Goal: Information Seeking & Learning: Check status

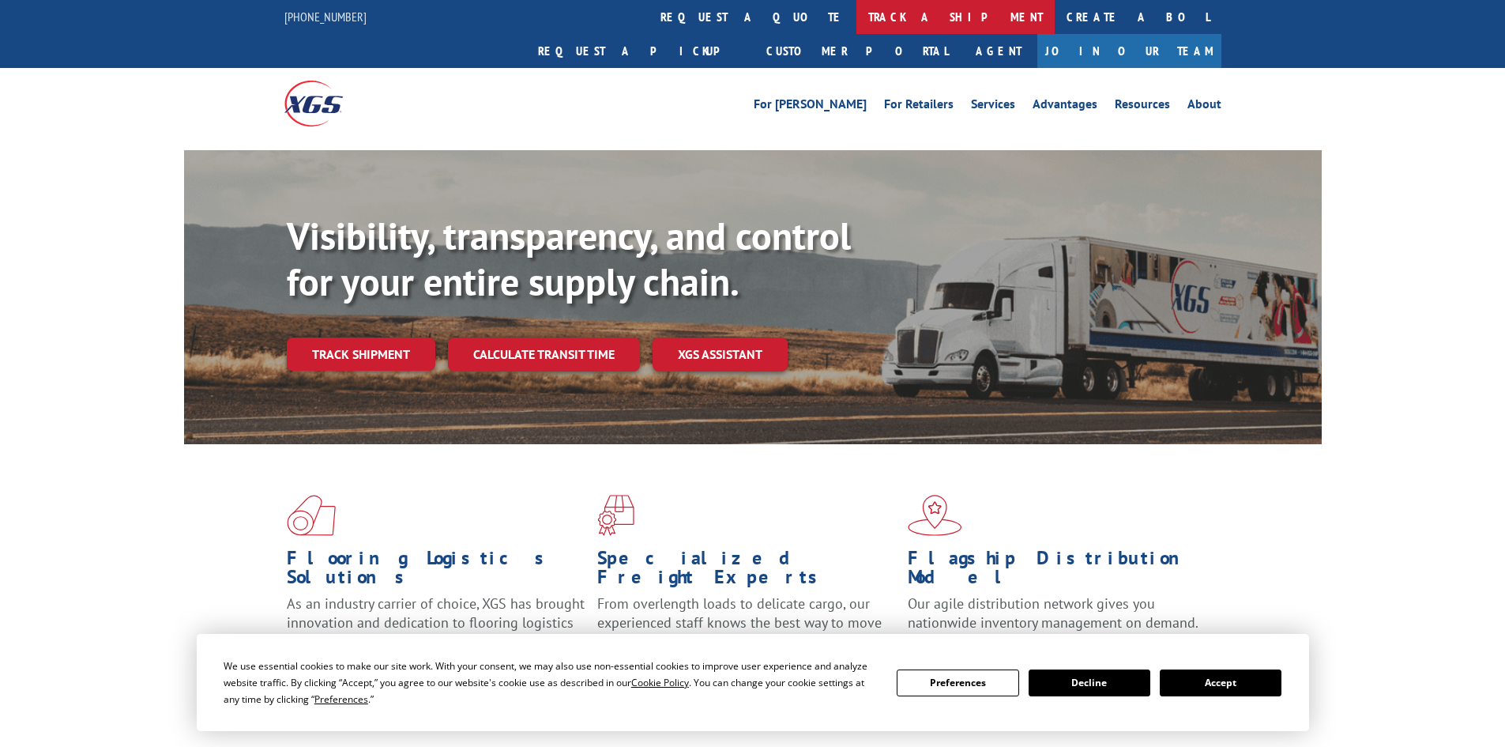
click at [856, 18] on link "track a shipment" at bounding box center [955, 17] width 198 height 34
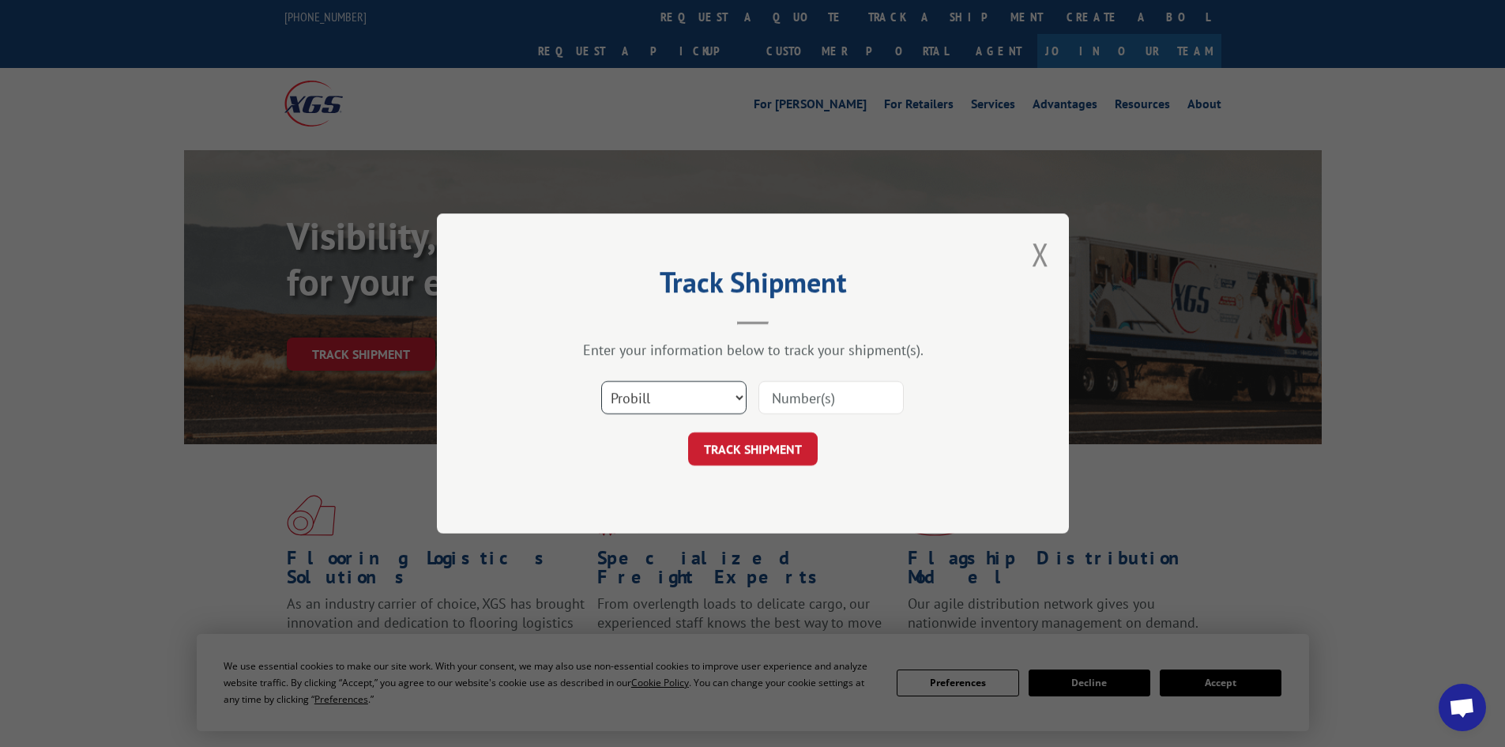
click at [676, 389] on select "Select category... Probill BOL PO" at bounding box center [673, 397] width 145 height 33
select select "bol"
click at [601, 381] on select "Select category... Probill BOL PO" at bounding box center [673, 397] width 145 height 33
click at [842, 408] on input at bounding box center [830, 397] width 145 height 33
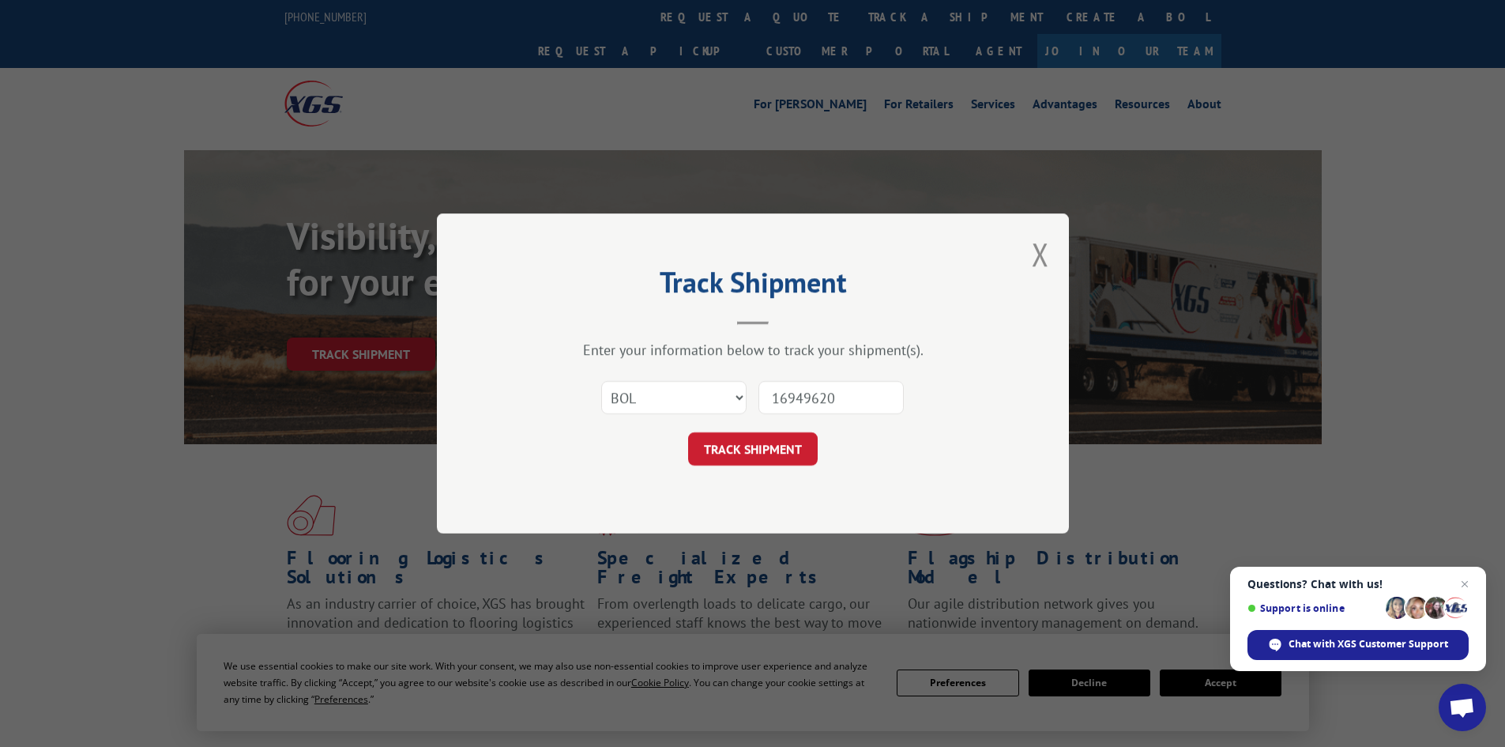
type input "16949620"
click at [688, 432] on button "TRACK SHIPMENT" at bounding box center [753, 448] width 130 height 33
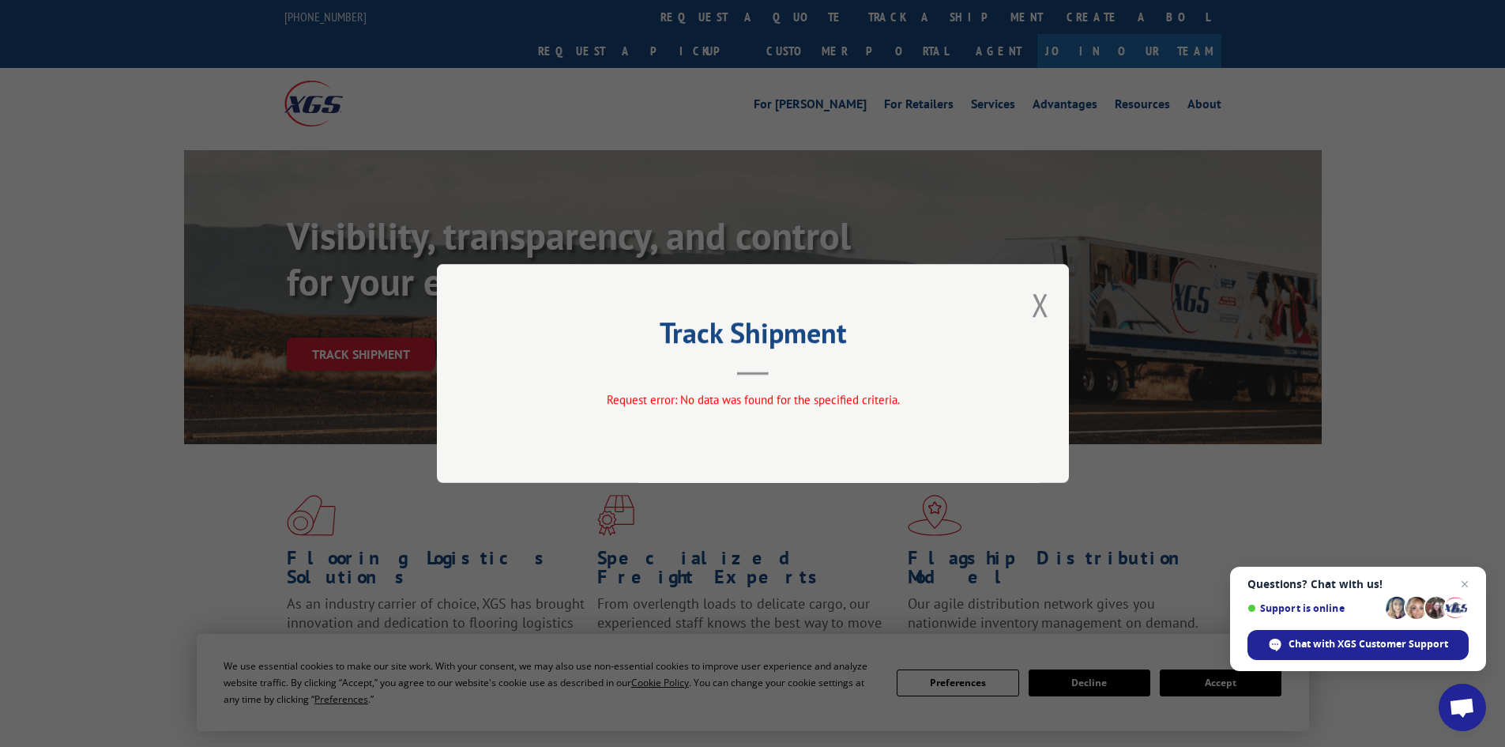
drag, startPoint x: 1045, startPoint y: 302, endPoint x: 1047, endPoint y: 310, distance: 8.1
click at [1045, 305] on button "Close modal" at bounding box center [1040, 305] width 17 height 42
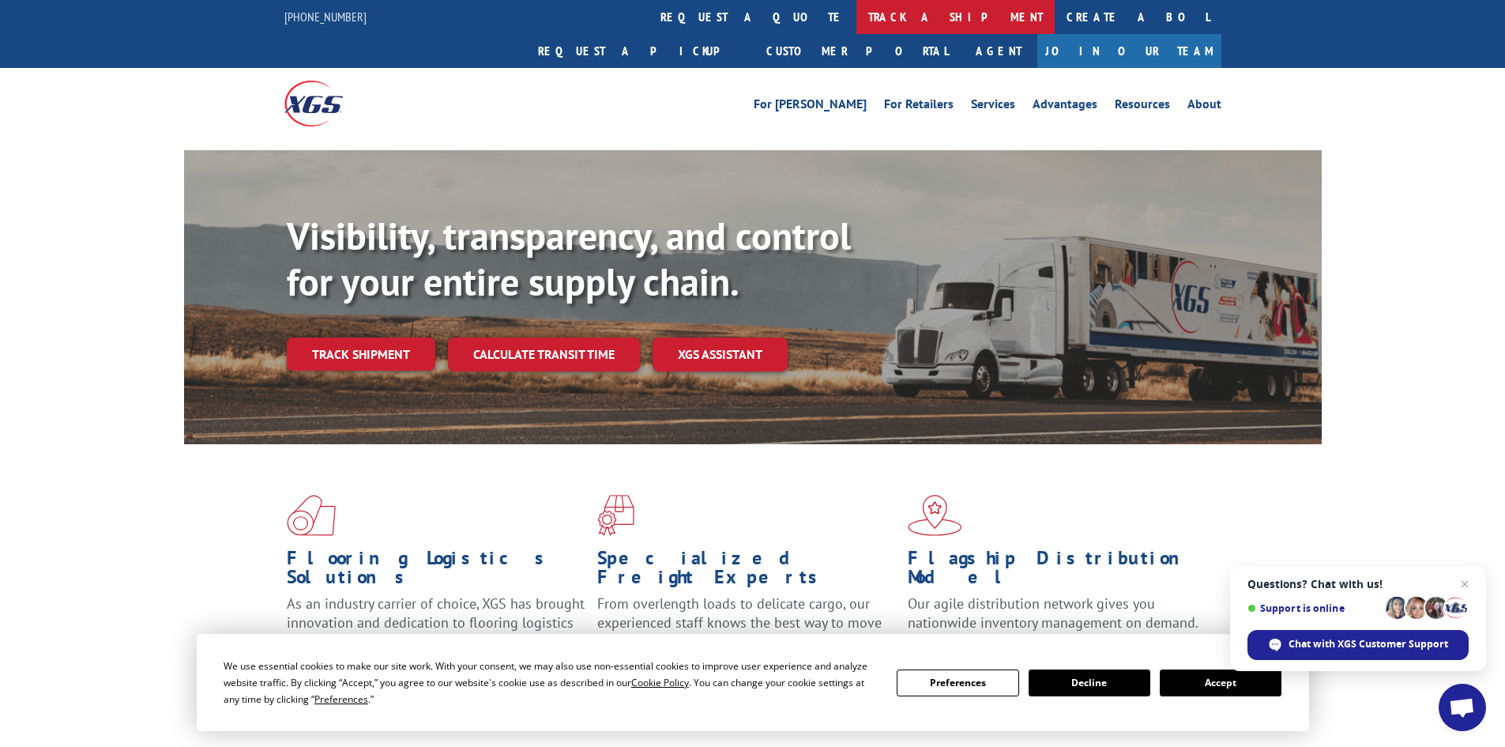
click at [856, 26] on link "track a shipment" at bounding box center [955, 17] width 198 height 34
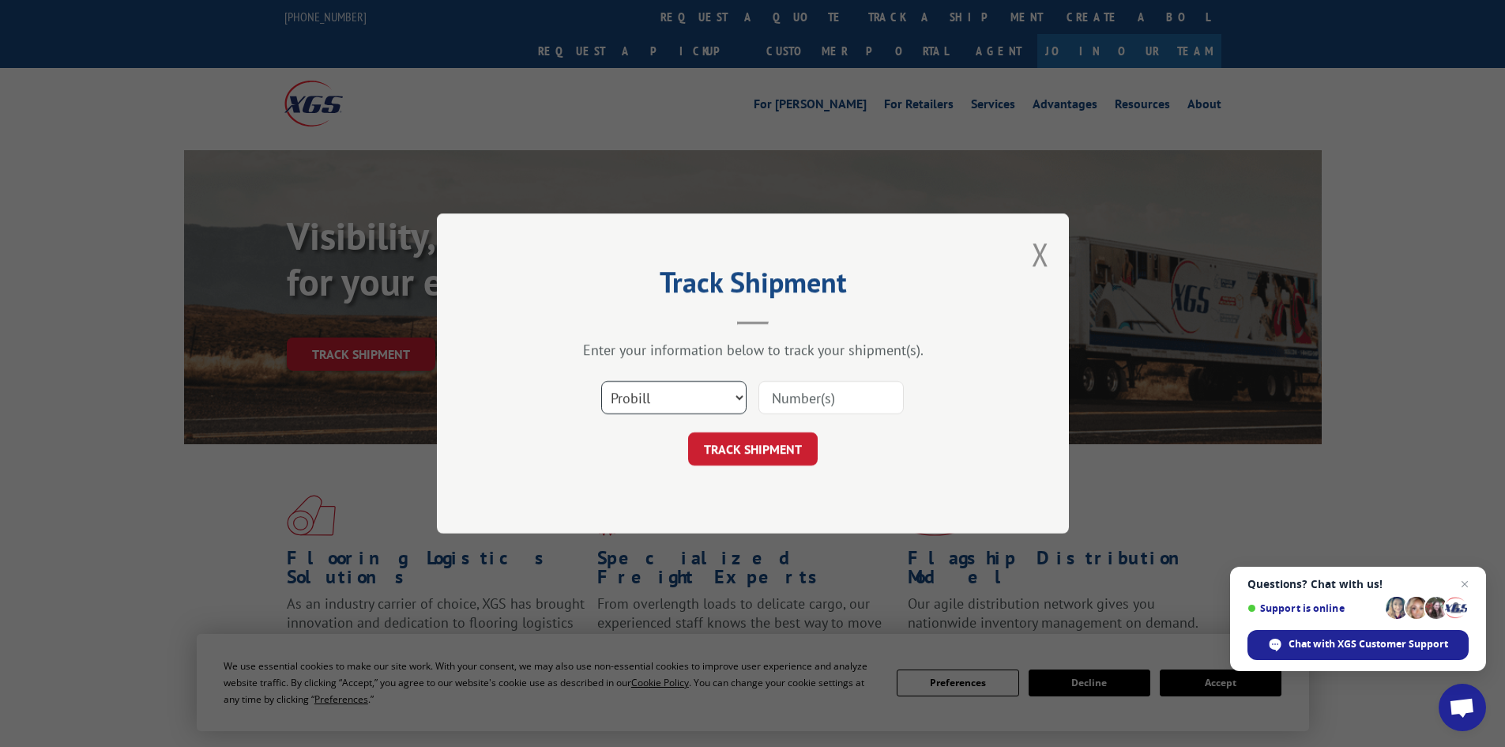
drag, startPoint x: 659, startPoint y: 402, endPoint x: 655, endPoint y: 411, distance: 9.5
click at [656, 407] on select "Select category... Probill BOL PO" at bounding box center [673, 397] width 145 height 33
select select "po"
click at [601, 381] on select "Select category... Probill BOL PO" at bounding box center [673, 397] width 145 height 33
click at [791, 411] on input at bounding box center [830, 397] width 145 height 33
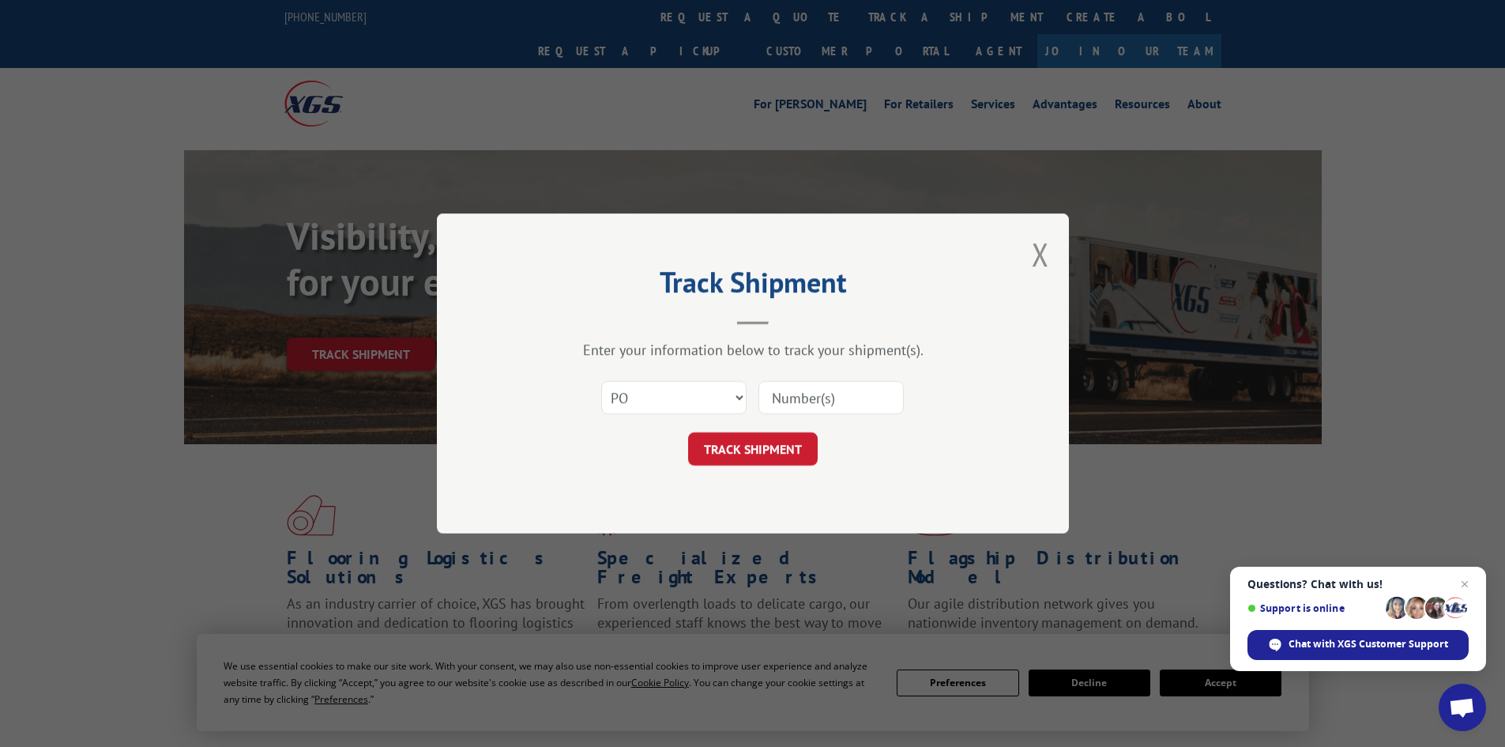
paste input "26514522"
type input "26514522"
click at [768, 447] on button "TRACK SHIPMENT" at bounding box center [753, 448] width 130 height 33
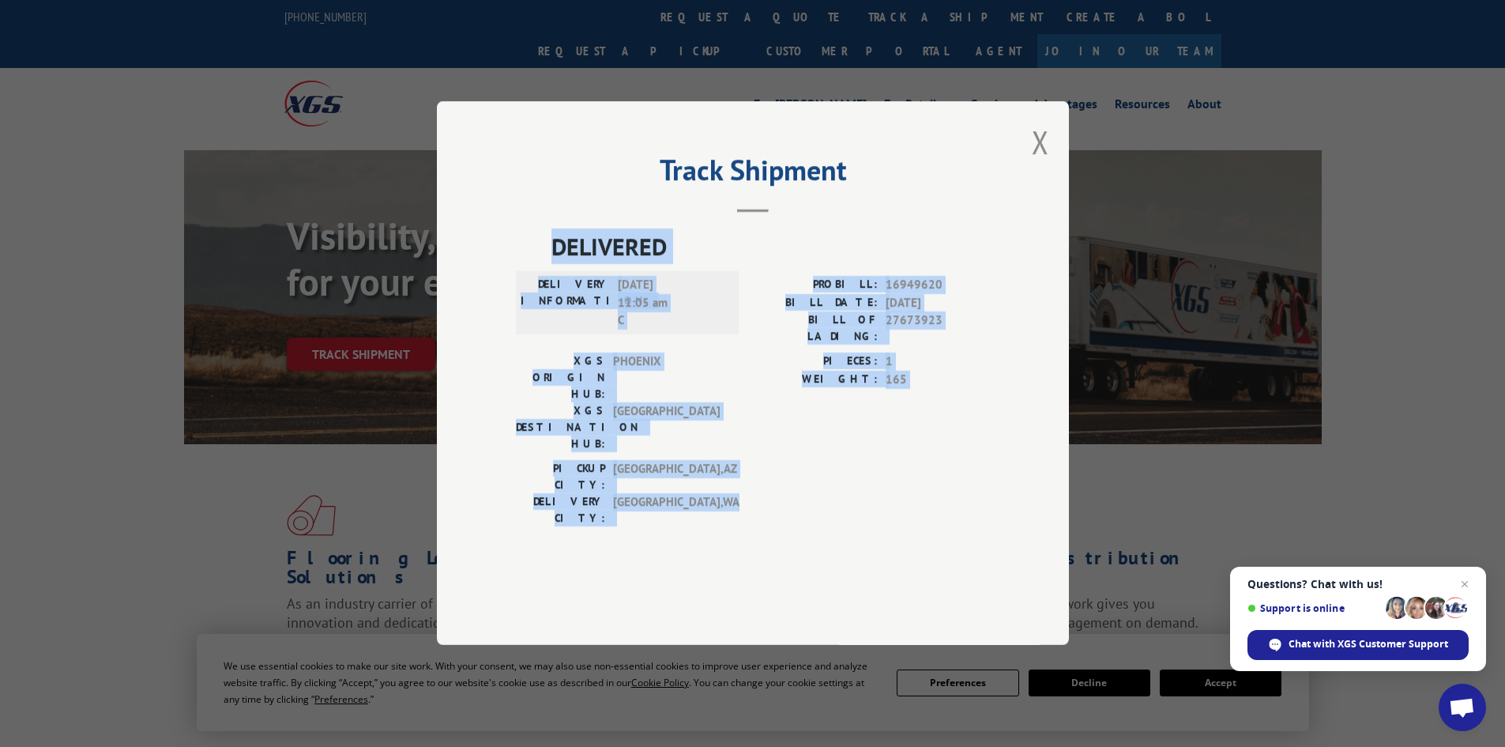
drag, startPoint x: 714, startPoint y: 472, endPoint x: 551, endPoint y: 300, distance: 236.9
click at [551, 300] on div "DELIVERED DELIVERY INFORMATION: [DATE] 11:05 am C PROBILL: 16949620 BILL DATE: …" at bounding box center [753, 382] width 474 height 306
copy div "DELIVERED DELIVERY INFORMATION: [DATE] 11:05 am C PROBILL: 16949620 BILL DATE: …"
click at [728, 406] on div "XGS DESTINATION HUB: [GEOGRAPHIC_DATA]" at bounding box center [622, 428] width 213 height 50
